Goal: Communication & Community: Connect with others

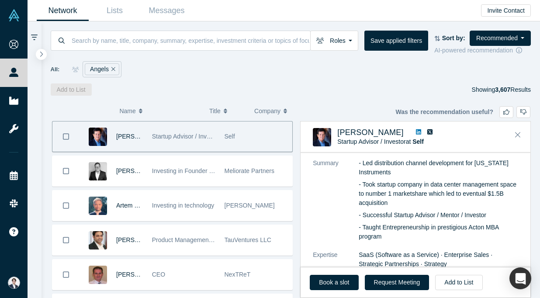
scroll to position [51, 0]
click at [416, 133] on icon at bounding box center [418, 131] width 5 height 5
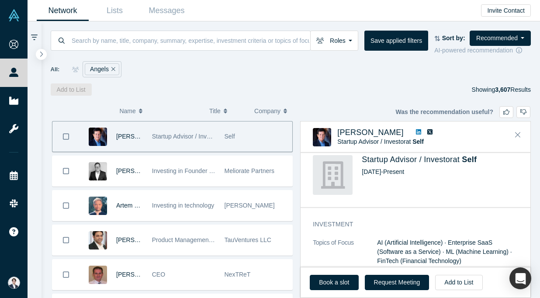
scroll to position [523, 0]
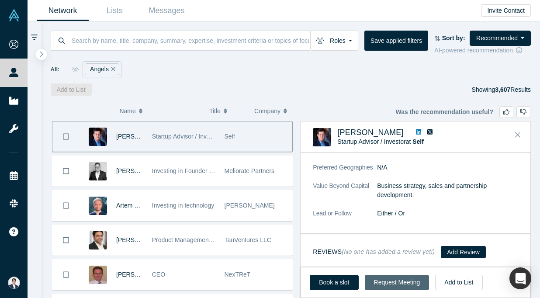
click at [398, 281] on button "Request Meeting" at bounding box center [397, 282] width 65 height 15
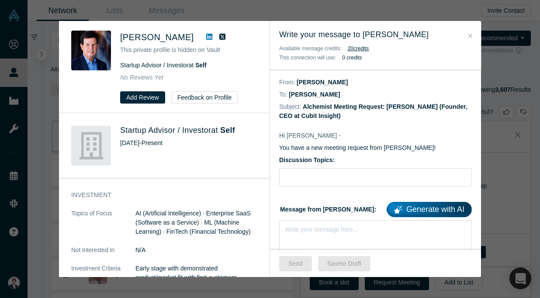
scroll to position [0, 0]
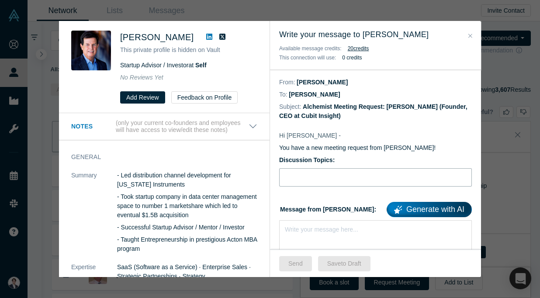
click at [304, 181] on input "Discussion Topics:" at bounding box center [375, 177] width 193 height 18
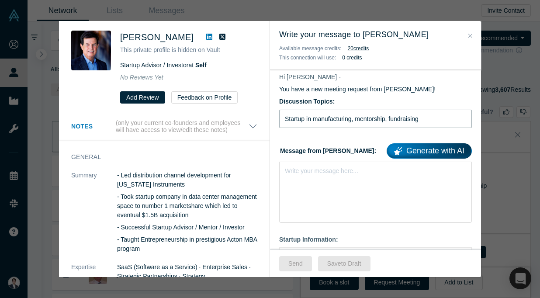
scroll to position [60, 0]
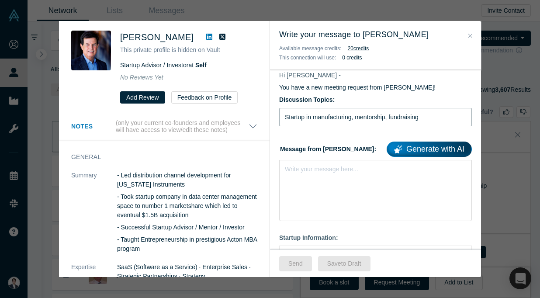
click at [316, 119] on input "Startup in manufacturing, mentorship, fundraising" at bounding box center [375, 117] width 193 height 18
type input "GTM in manufacturing, mentorship, fundraising"
click at [338, 173] on div "Write your message here..." at bounding box center [375, 190] width 193 height 61
paste div "rdw-editor"
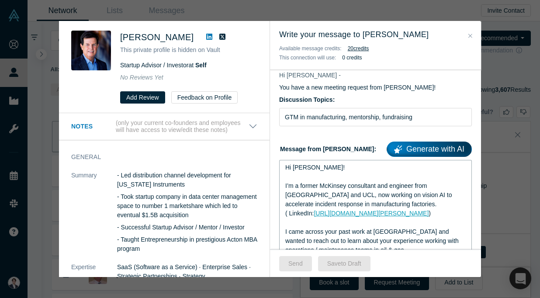
click at [314, 165] on div "Hi John!" at bounding box center [375, 167] width 181 height 9
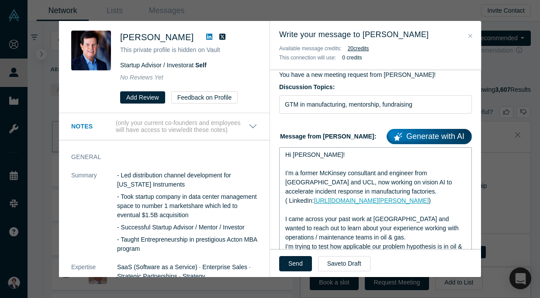
scroll to position [118, 0]
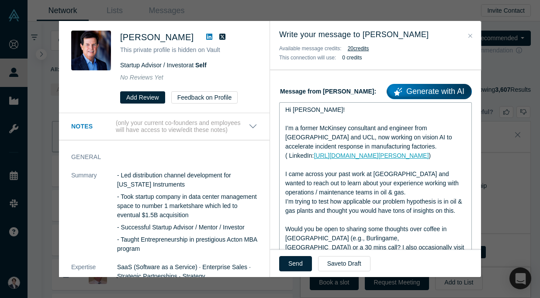
click at [379, 173] on span "I came across your past work at Ondaka and wanted to reach out to learn about y…" at bounding box center [372, 182] width 175 height 25
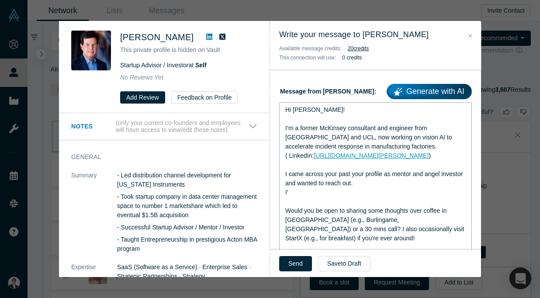
click at [360, 145] on div "I’m a former McKinsey consultant and engineer from Caltech and UCL, now working…" at bounding box center [375, 138] width 181 height 28
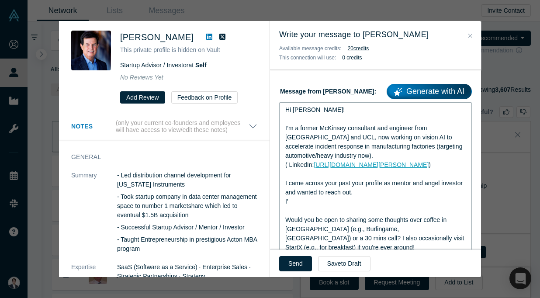
click at [352, 146] on span "I’m a former McKinsey consultant and engineer from Caltech and UCL, now working…" at bounding box center [374, 142] width 179 height 35
click at [360, 147] on span "I’m a former McKinsey consultant and engineer from Caltech and UCL, now working…" at bounding box center [369, 142] width 168 height 35
click at [357, 146] on span "I’m a former McKinsey consultant and engineer from Caltech and UCL, now working…" at bounding box center [376, 142] width 182 height 35
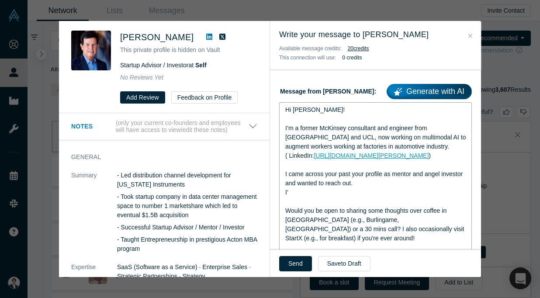
scroll to position [124, 0]
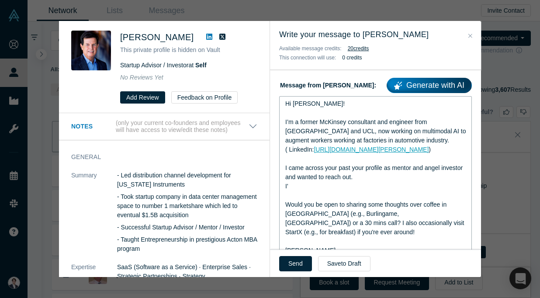
click at [347, 185] on div "I'" at bounding box center [375, 186] width 181 height 9
click at [349, 167] on span "I came across your past your profile as mentor and angel investor and wanted to…" at bounding box center [374, 172] width 179 height 16
click at [332, 185] on div "I'" at bounding box center [375, 186] width 181 height 9
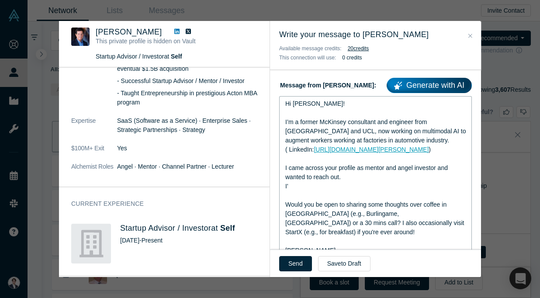
scroll to position [0, 0]
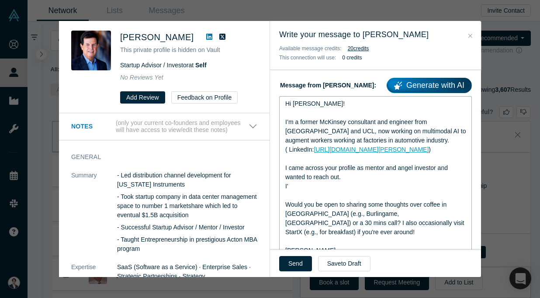
click at [206, 34] on icon at bounding box center [209, 37] width 6 height 6
click at [311, 183] on div "I'" at bounding box center [375, 186] width 181 height 9
click at [314, 185] on div "I'" at bounding box center [375, 186] width 181 height 9
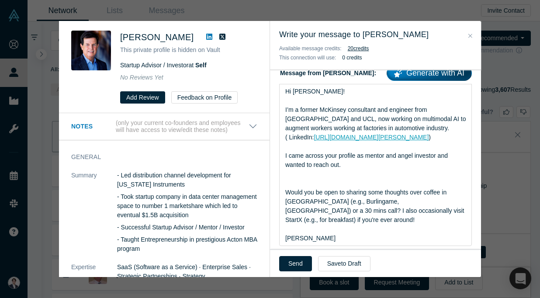
click at [206, 37] on icon at bounding box center [209, 36] width 6 height 7
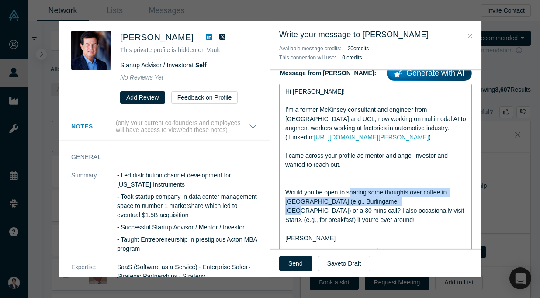
drag, startPoint x: 377, startPoint y: 202, endPoint x: 349, endPoint y: 190, distance: 30.5
click at [349, 190] on span "Would you be open to sharing some thoughts over coffee in south bay (e.g., Burl…" at bounding box center [375, 206] width 180 height 35
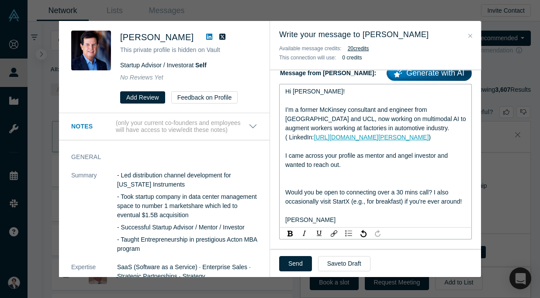
drag, startPoint x: 464, startPoint y: 201, endPoint x: 435, endPoint y: 195, distance: 29.4
click at [435, 195] on div "Would you be open to connecting over a 30 mins call? I also occasionally visit …" at bounding box center [375, 197] width 181 height 18
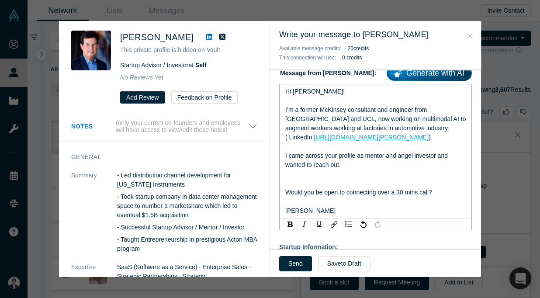
click at [352, 169] on div "I came across your profile as mentor and angel investor and wanted to reach out." at bounding box center [375, 160] width 181 height 18
click at [302, 172] on div "rdw-editor" at bounding box center [375, 174] width 181 height 9
click at [331, 153] on span "I came across your profile as mentor and angel investor and wanted to reach out." at bounding box center [367, 160] width 164 height 16
click at [365, 156] on span "I came across your profile as a founder working on mentor and angel investor an…" at bounding box center [371, 160] width 173 height 16
click at [356, 172] on div "rdw-editor" at bounding box center [375, 174] width 181 height 9
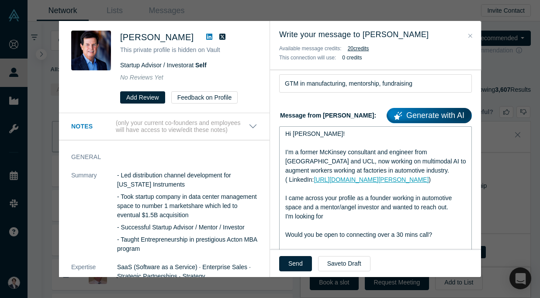
scroll to position [90, 0]
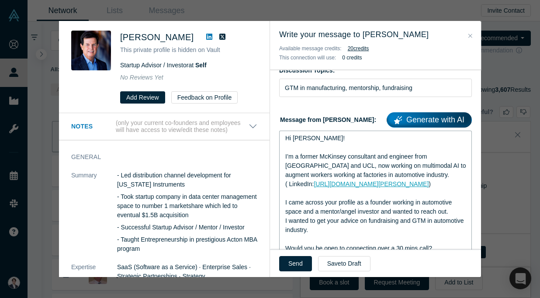
click at [381, 225] on div "I wanted to get your advice on fundraising and GTM in automotive industry." at bounding box center [375, 225] width 181 height 18
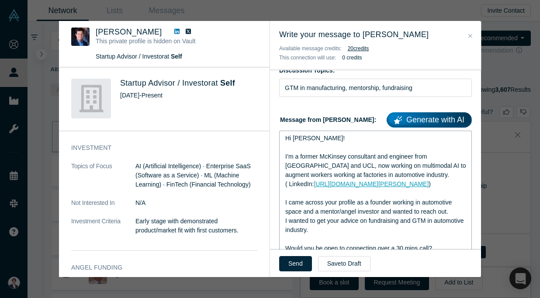
scroll to position [123, 0]
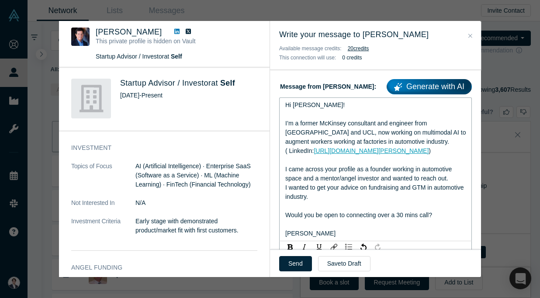
click at [395, 141] on div "I’m a former McKinsey consultant and engineer from Caltech and UCL, now working…" at bounding box center [375, 133] width 181 height 28
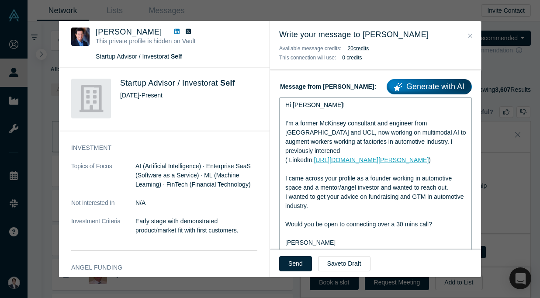
click at [377, 124] on span "I’m a former McKinsey consultant and engineer from Caltech and UCL, now working…" at bounding box center [376, 137] width 182 height 35
click at [438, 142] on span "I’m a former McKinsey consultant and engineer from Caltech and UCL, now working…" at bounding box center [376, 137] width 182 height 35
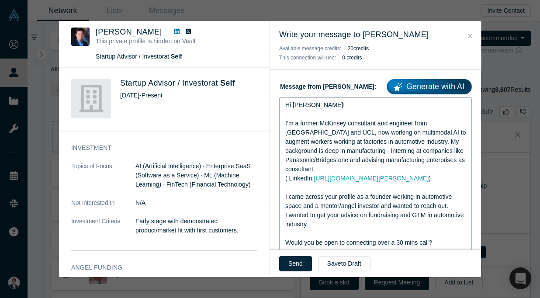
click at [423, 131] on span "I’m a former McKinsey consultant and engineer from Caltech and UCL, now working…" at bounding box center [376, 146] width 182 height 53
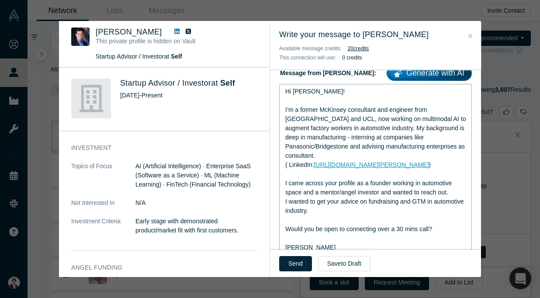
click at [465, 128] on span "I’m a former McKinsey consultant and engineer from Caltech and UCL, now working…" at bounding box center [376, 132] width 182 height 53
click at [347, 180] on span "I came across your profile as a founder working in automotive space and a mento…" at bounding box center [369, 188] width 168 height 16
click at [321, 181] on span "I came across your profile as a founder working in automotive space and a mento…" at bounding box center [369, 188] width 168 height 16
click at [394, 184] on span "I came across your profile as a mentor/angel investor and a founder working in …" at bounding box center [369, 188] width 169 height 16
click at [328, 198] on span "I wanted to get your advice on fundraising and GTM in automotive industry." at bounding box center [375, 206] width 180 height 16
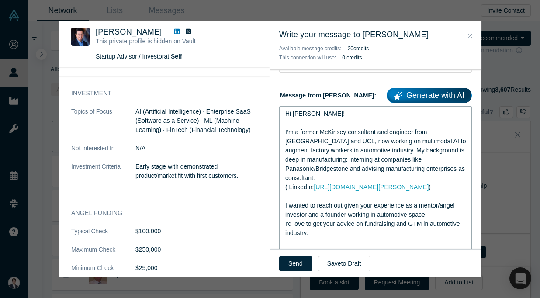
scroll to position [115, 0]
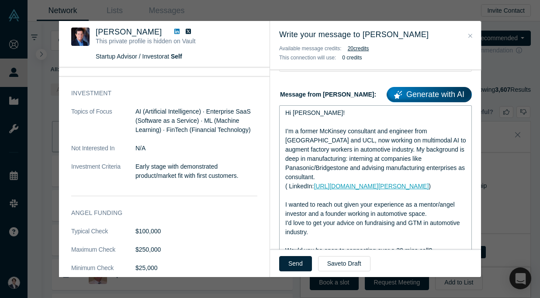
click at [328, 130] on span "I’m a former McKinsey consultant and engineer from Caltech and UCL, now working…" at bounding box center [376, 154] width 182 height 53
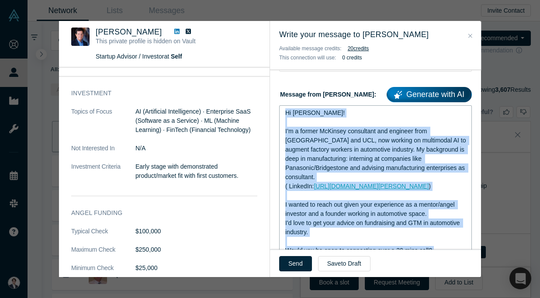
copy div "Hi Dave! I’m a former McKinsey consultant and engineer from Caltech and UCL, no…"
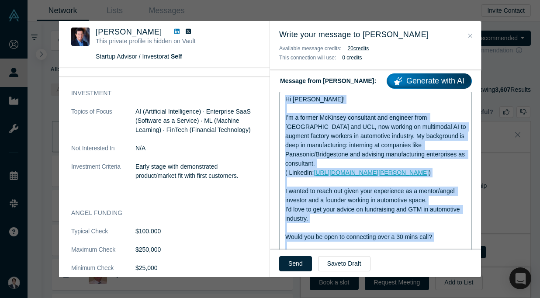
scroll to position [131, 0]
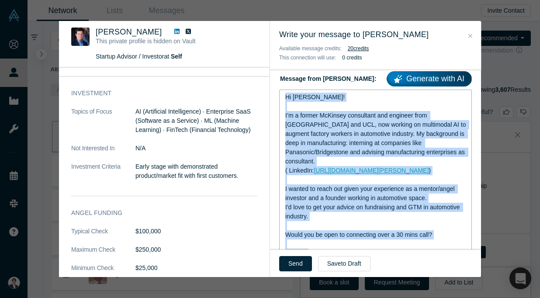
copy div "Hi Dave! I’m a former McKinsey consultant and engineer from Caltech and UCL, no…"
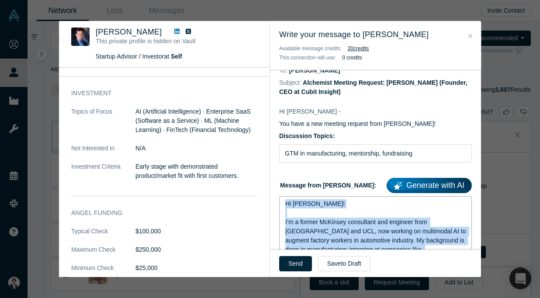
scroll to position [0, 0]
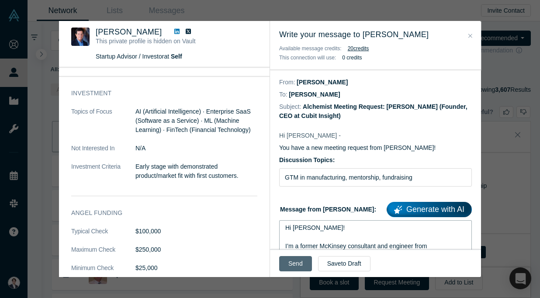
click at [295, 266] on button "Send" at bounding box center [295, 263] width 33 height 15
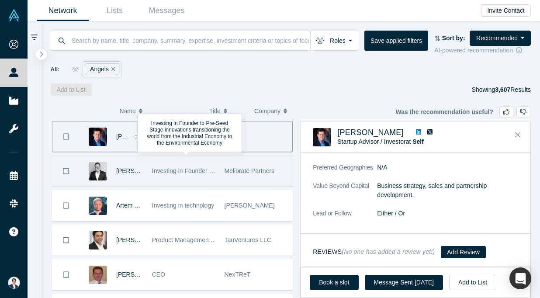
click at [201, 173] on span "Investing in Founder to Pre-Seed Stage innovations transitioning the world from…" at bounding box center [334, 170] width 364 height 7
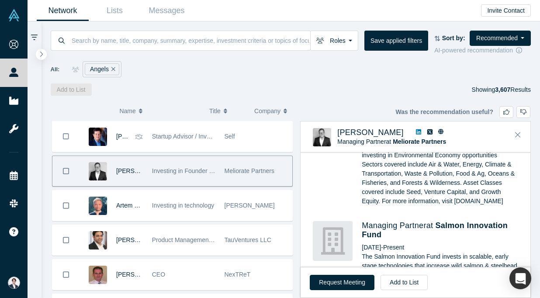
scroll to position [88, 0]
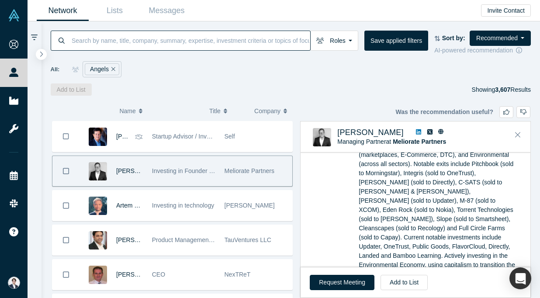
click at [202, 32] on input at bounding box center [190, 40] width 239 height 21
click at [256, 102] on span "Company" at bounding box center [267, 111] width 26 height 18
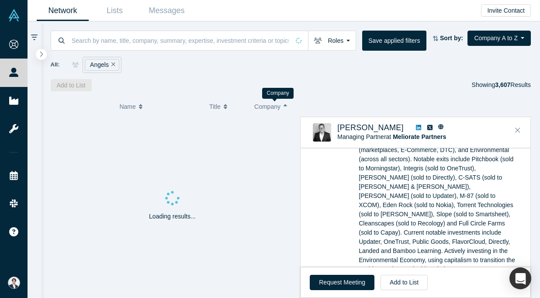
click at [278, 107] on span "Company" at bounding box center [267, 106] width 26 height 18
click at [497, 34] on button "Company Z to A" at bounding box center [499, 38] width 63 height 15
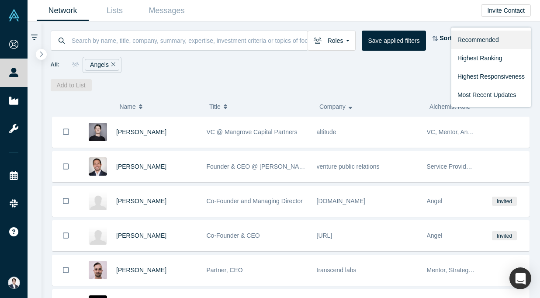
click at [494, 35] on link "Recommended" at bounding box center [491, 40] width 80 height 18
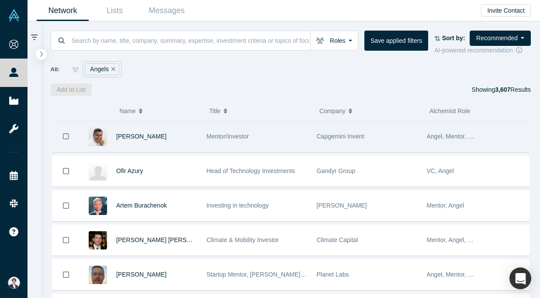
click at [221, 140] on div "Mentor/Investor" at bounding box center [257, 136] width 101 height 30
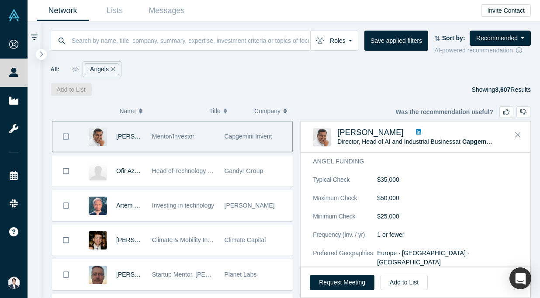
scroll to position [681, 0]
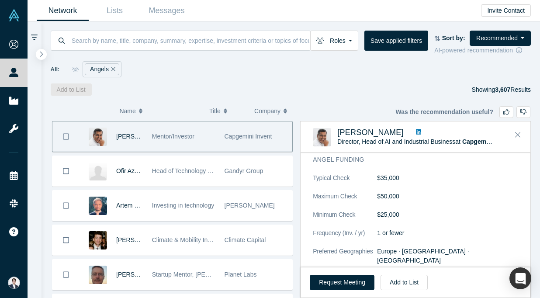
click at [416, 131] on icon at bounding box center [418, 131] width 5 height 5
click at [359, 283] on button "Request Meeting" at bounding box center [342, 282] width 65 height 15
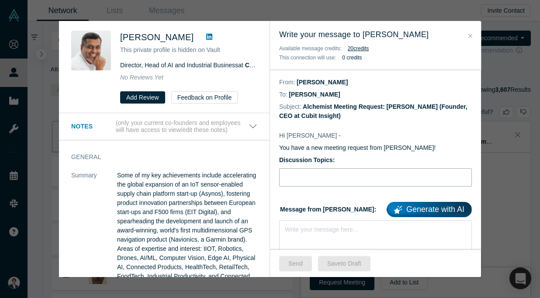
click at [334, 173] on input "Discussion Topics:" at bounding box center [375, 177] width 193 height 18
click at [324, 178] on input "Discussion Topics:" at bounding box center [375, 177] width 193 height 18
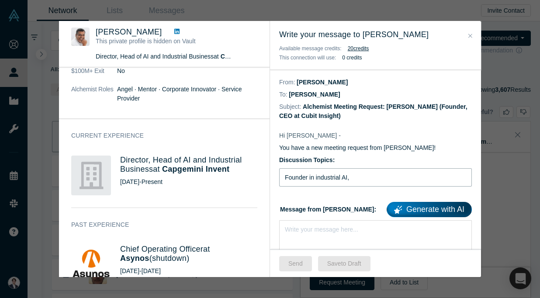
scroll to position [234, 0]
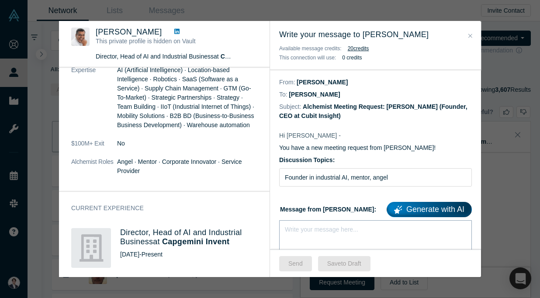
click at [332, 235] on div "Write your message here..." at bounding box center [375, 250] width 193 height 61
click at [402, 177] on input "Founder in industrial AI, mentor, angel" at bounding box center [375, 177] width 193 height 18
type input "Founder in industrial AI, mentor, fundraising"
click at [328, 229] on div "rdw-editor" at bounding box center [375, 227] width 181 height 9
click at [300, 230] on div "rdw-editor" at bounding box center [375, 227] width 181 height 9
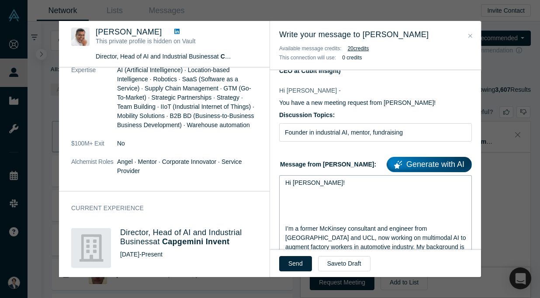
scroll to position [54, 0]
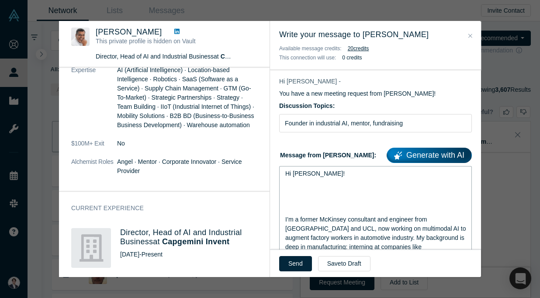
click at [302, 201] on div "rdw-editor" at bounding box center [375, 201] width 181 height 9
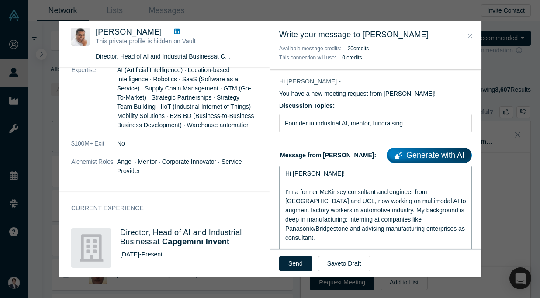
scroll to position [81, 0]
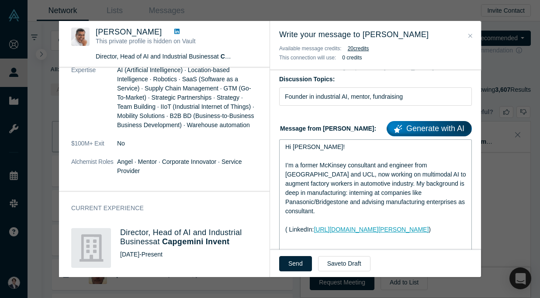
click at [334, 216] on div "rdw-editor" at bounding box center [375, 220] width 181 height 9
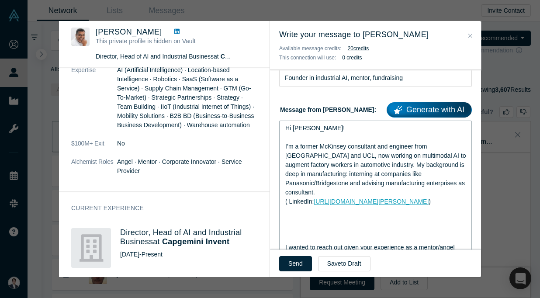
scroll to position [100, 0]
click at [322, 166] on span "I’m a former McKinsey consultant and engineer from Caltech and UCL, now working…" at bounding box center [376, 168] width 182 height 53
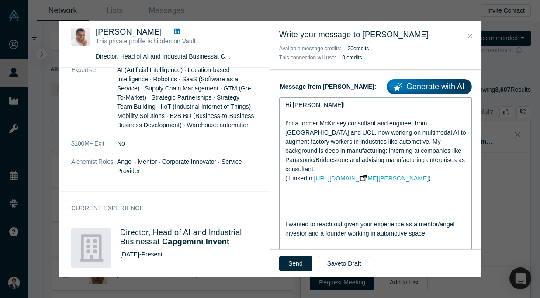
scroll to position [127, 0]
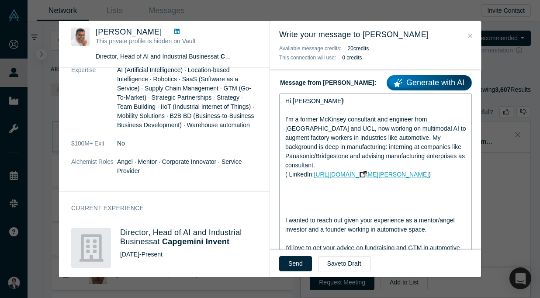
click at [318, 212] on div "rdw-editor" at bounding box center [375, 211] width 181 height 9
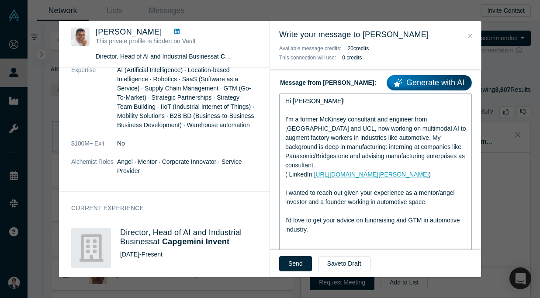
click at [351, 128] on span "I’m a former McKinsey consultant and engineer from Caltech and UCL, now working…" at bounding box center [376, 142] width 182 height 53
click at [354, 188] on div "I wanted to reach out given your experience as a mentor/angel investor and a fo…" at bounding box center [375, 197] width 181 height 18
click at [440, 201] on div "I wanted to reach out given your experience as a mentor/angel investor and a fo…" at bounding box center [375, 197] width 181 height 18
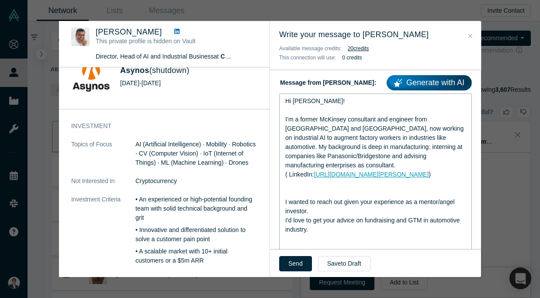
scroll to position [209, 0]
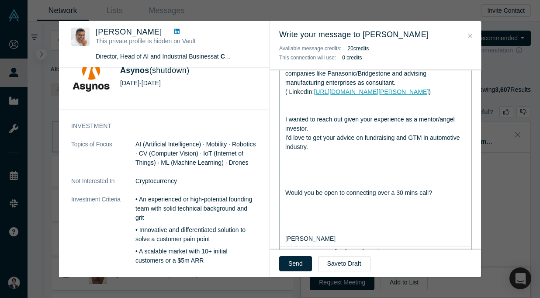
click at [317, 168] on div "rdw-editor" at bounding box center [375, 165] width 181 height 9
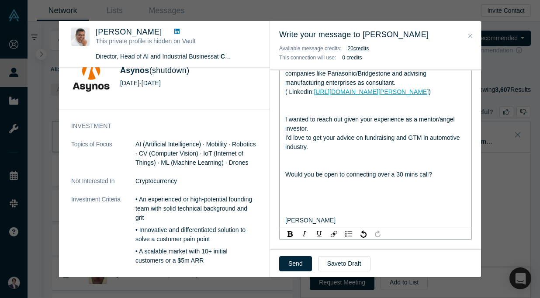
click at [285, 165] on div "rdw-editor" at bounding box center [375, 165] width 181 height 9
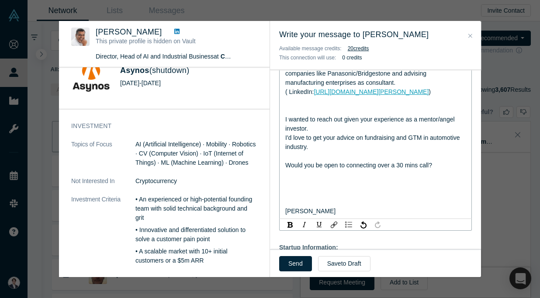
click at [295, 190] on div "rdw-editor" at bounding box center [375, 192] width 181 height 9
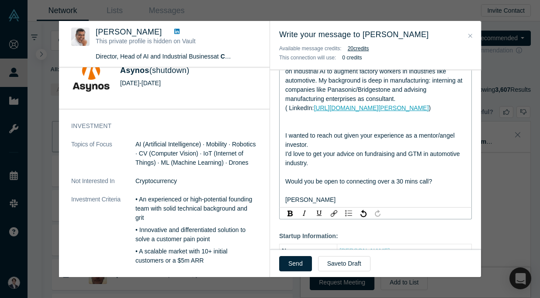
scroll to position [193, 0]
click at [320, 165] on div "I'd love to get your advice on fundraising and GTM in automotive industry." at bounding box center [375, 159] width 181 height 18
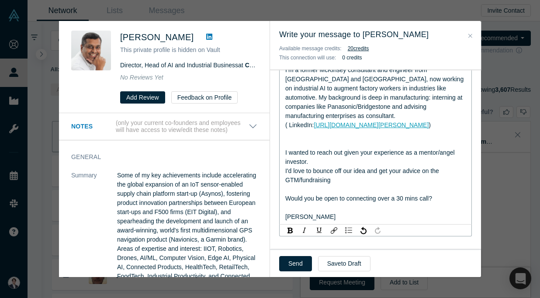
scroll to position [77, 0]
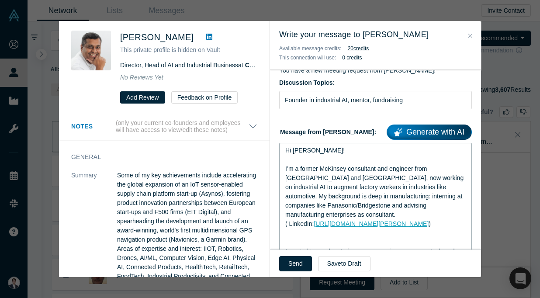
click at [342, 171] on span "I’m a former McKinsey consultant and engineer from Caltech and UCL, now working…" at bounding box center [375, 191] width 180 height 53
click at [371, 180] on span "I’m a former McKinsey consultant and engineer from Caltech and UCL, now working…" at bounding box center [375, 191] width 180 height 53
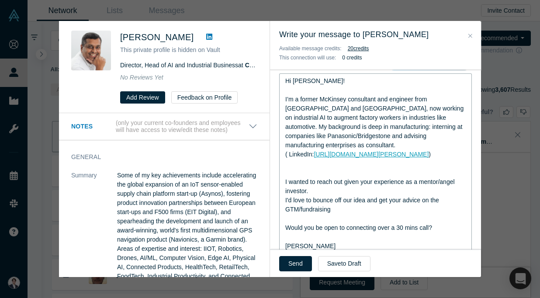
scroll to position [167, 0]
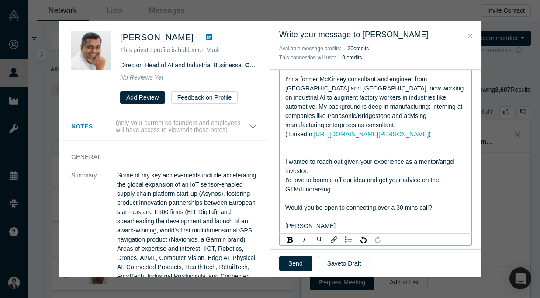
click at [359, 167] on div "I wanted to reach out given your experience as a mentor/angel investor." at bounding box center [375, 166] width 181 height 18
click at [391, 160] on span "I wanted to reach out given your prevuou experience as a mentor/angel investor." at bounding box center [363, 166] width 157 height 16
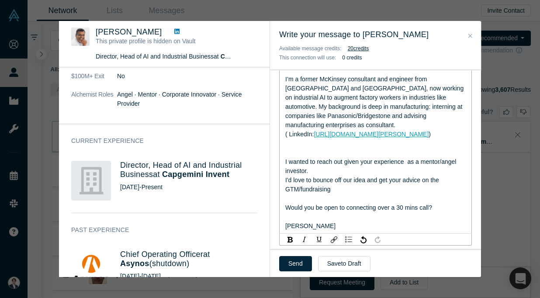
scroll to position [305, 0]
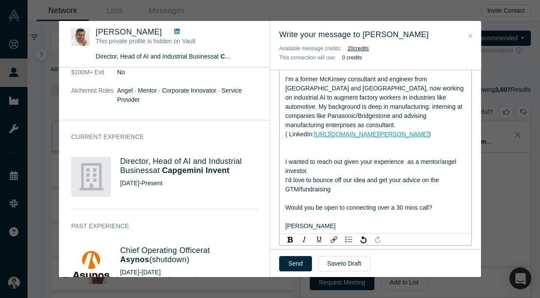
click at [407, 164] on span "I wanted to reach out given your experience as a mentor/angel investor." at bounding box center [371, 166] width 173 height 16
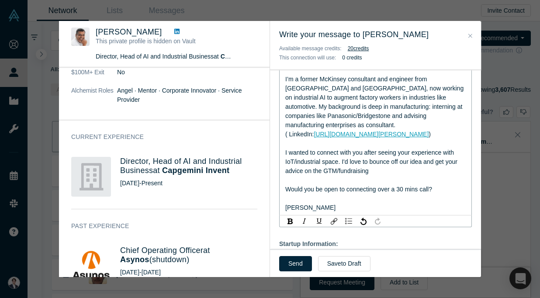
click at [406, 170] on div "I wanted to connect with you after seeing your experience with IoT/industrial s…" at bounding box center [375, 162] width 181 height 28
click at [338, 162] on span "I wanted to connect with you after seeing your experience with IoT/industrial s…" at bounding box center [372, 161] width 174 height 25
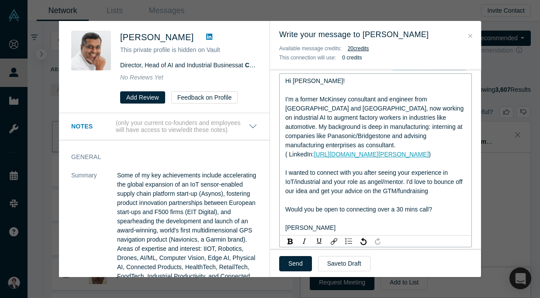
scroll to position [147, 0]
click at [324, 172] on span "I wanted to connect with you after seeing your experience in IoT/industrial and…" at bounding box center [374, 181] width 179 height 25
click at [320, 179] on span "I wanted to connect with you after seeing your experience in IoT/industrial and…" at bounding box center [374, 181] width 179 height 25
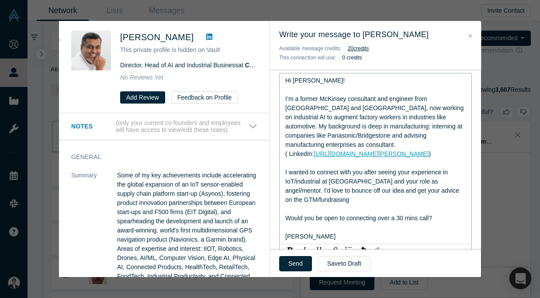
click at [363, 199] on div "I wanted to connect with you after seeing your experience in IoT/industrial at …" at bounding box center [375, 186] width 181 height 37
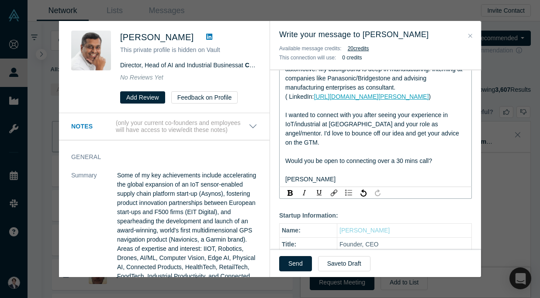
scroll to position [0, 0]
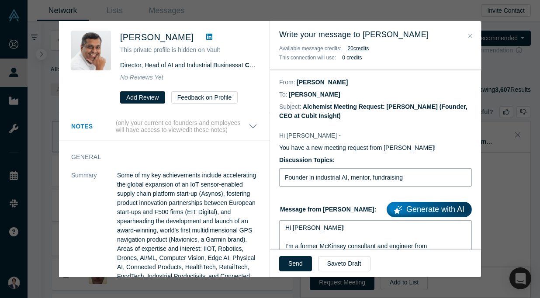
click at [316, 178] on input "Founder in industrial AI, mentor, fundraising" at bounding box center [375, 177] width 193 height 18
drag, startPoint x: 317, startPoint y: 177, endPoint x: 243, endPoint y: 177, distance: 74.3
click at [243, 177] on div "Was the recommendation useful? John Robins This private profile is hidden on Va…" at bounding box center [270, 149] width 422 height 256
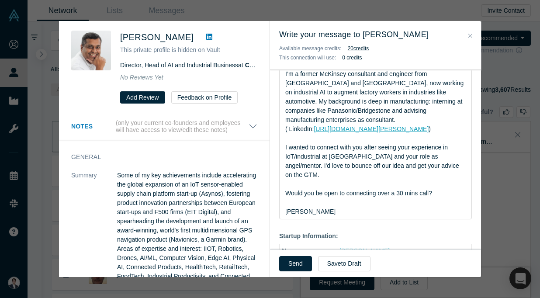
scroll to position [176, 0]
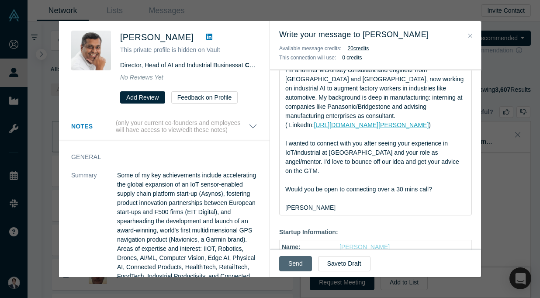
type input "Industrial AI, mentor, fundraising"
click at [292, 263] on button "Send" at bounding box center [295, 263] width 33 height 15
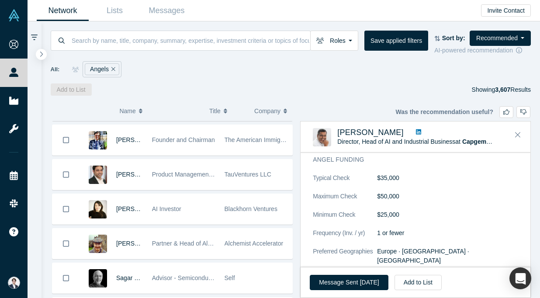
scroll to position [244, 0]
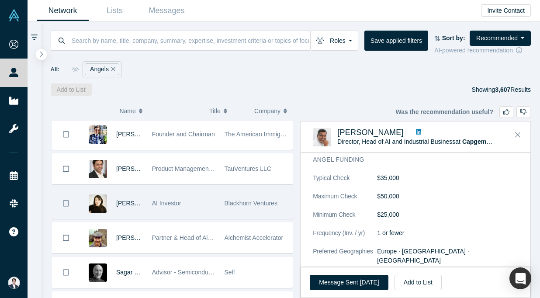
click at [212, 202] on div "AI Investor" at bounding box center [183, 203] width 63 height 30
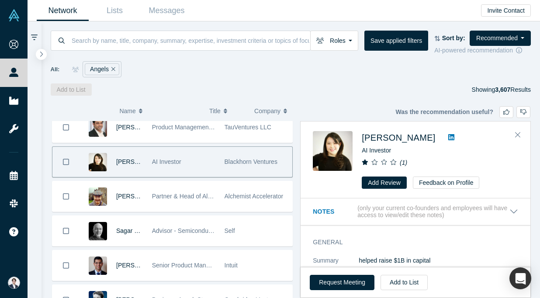
scroll to position [287, 0]
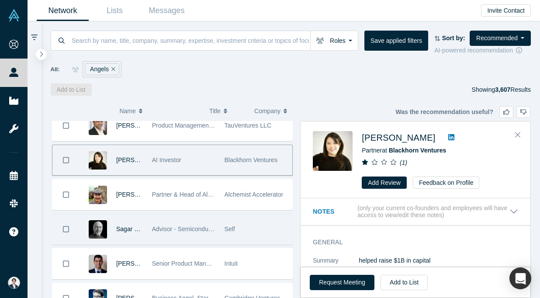
click at [215, 229] on span "Advisor - Semiconductors & Hardware" at bounding box center [204, 228] width 104 height 7
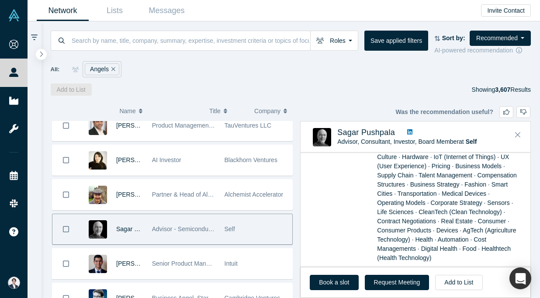
scroll to position [640, 0]
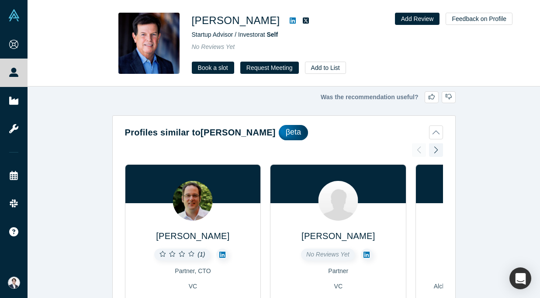
scroll to position [784, 0]
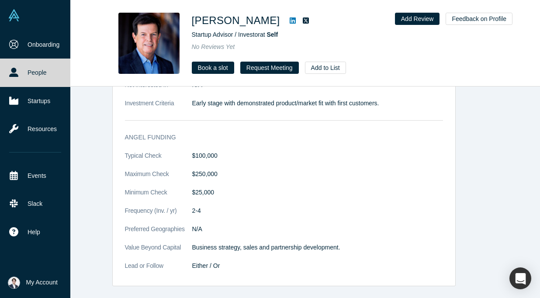
click at [18, 11] on img at bounding box center [14, 15] width 12 height 12
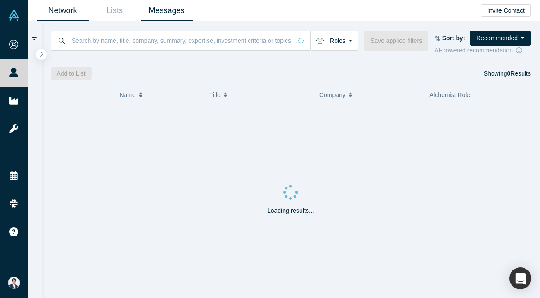
click at [169, 20] on link "Messages" at bounding box center [167, 10] width 52 height 21
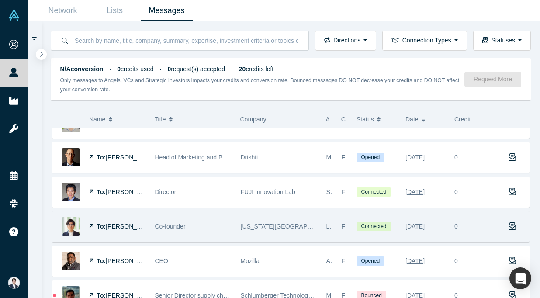
scroll to position [100, 0]
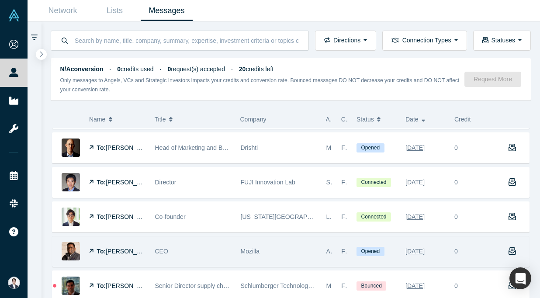
click at [233, 244] on div "CEO" at bounding box center [193, 251] width 86 height 30
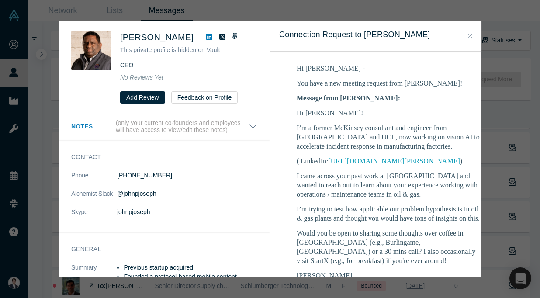
scroll to position [135, 0]
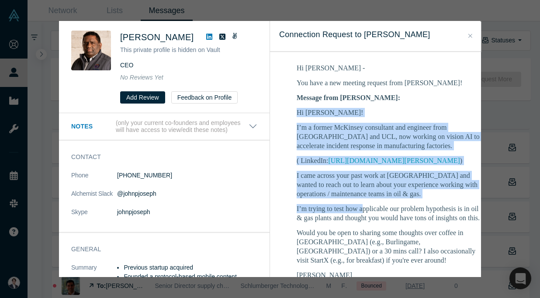
drag, startPoint x: 297, startPoint y: 111, endPoint x: 361, endPoint y: 206, distance: 114.5
click at [361, 206] on div "Hi John! I’m a former McKinsey consultant and engineer from Caltech and UCL, no…" at bounding box center [389, 194] width 184 height 172
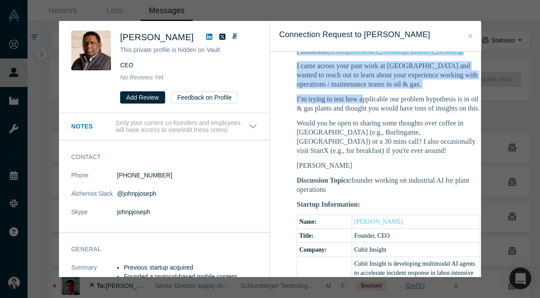
scroll to position [260, 0]
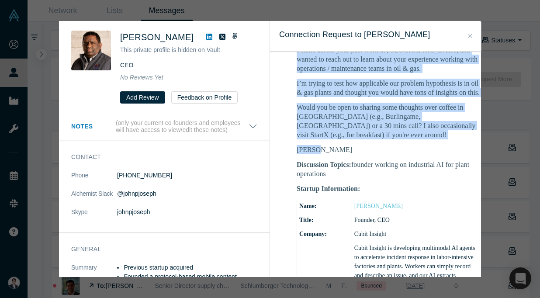
click at [321, 149] on p "Eisuke" at bounding box center [389, 149] width 184 height 9
copy div "Hi John! I’m a former McKinsey consultant and engineer from Caltech and UCL, no…"
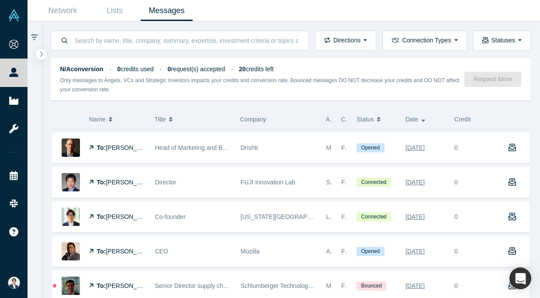
click at [171, 12] on div "Was the recommendation useful? John Joseph This private profile is hidden on Va…" at bounding box center [270, 149] width 540 height 298
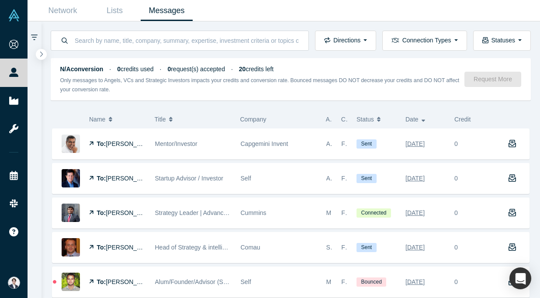
click at [173, 4] on link "Messages" at bounding box center [167, 10] width 52 height 21
click at [62, 15] on link "Network" at bounding box center [63, 10] width 52 height 21
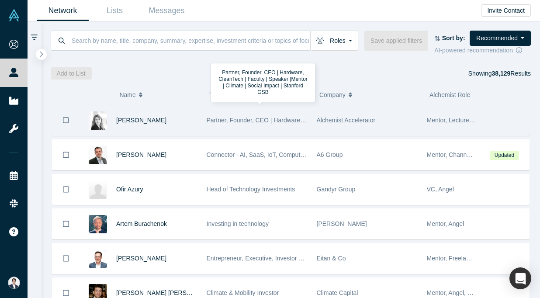
click at [260, 123] on span "Partner, Founder, CEO | Hardware, CleanTech | Faculty | Speaker |Mentor | Clima…" at bounding box center [362, 120] width 311 height 7
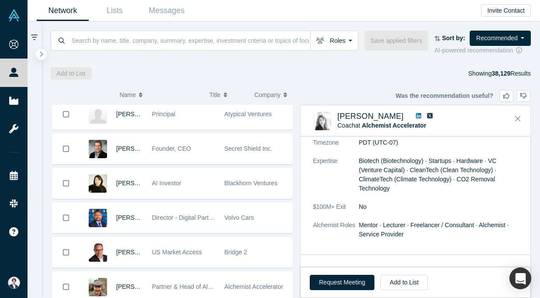
scroll to position [389, 0]
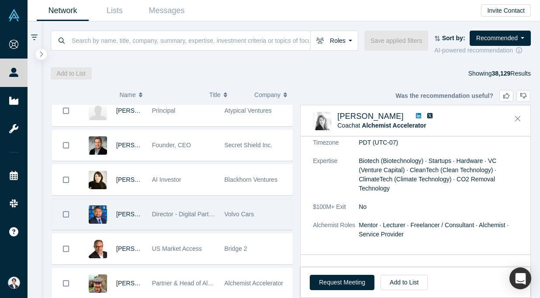
click at [215, 215] on span "Director - Digital Partnerships, Investments & Alliances" at bounding box center [226, 214] width 148 height 7
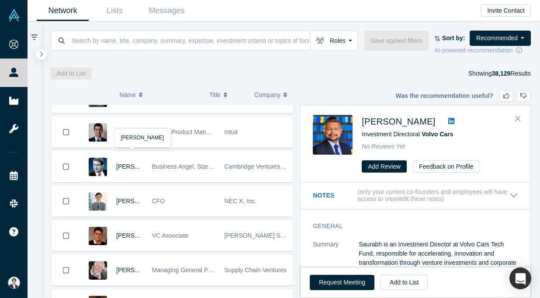
scroll to position [610, 0]
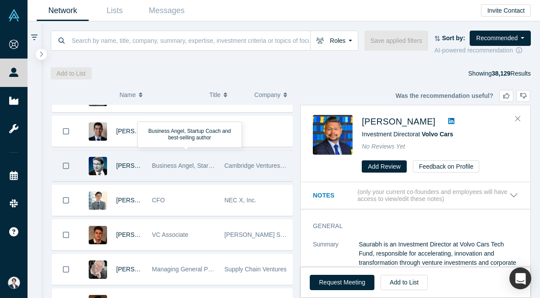
click at [177, 180] on div "Business Angel, Startup Coach and best-selling author" at bounding box center [183, 166] width 63 height 30
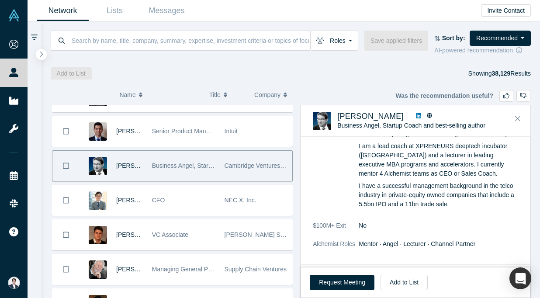
scroll to position [114, 0]
